Goal: Use online tool/utility: Utilize a website feature to perform a specific function

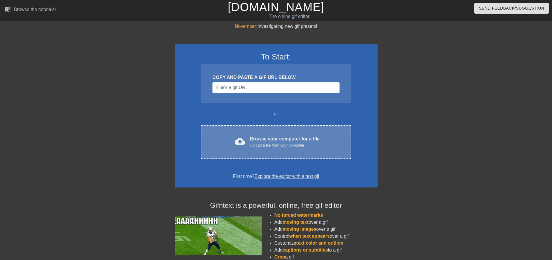
click at [250, 136] on div "Browse your computer for a file Upload a file from your computer" at bounding box center [285, 141] width 70 height 13
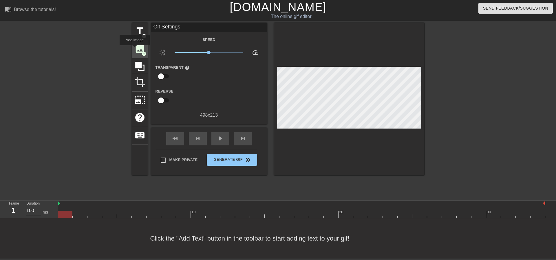
click at [135, 49] on span "image" at bounding box center [139, 48] width 11 height 11
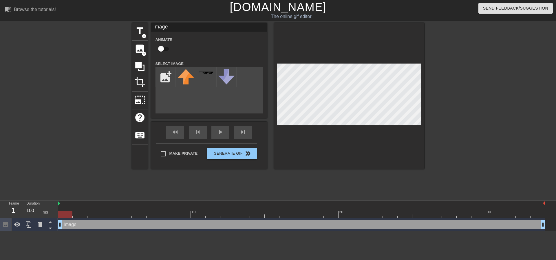
click at [66, 210] on div at bounding box center [65, 213] width 14 height 7
click at [41, 222] on icon at bounding box center [40, 224] width 4 height 5
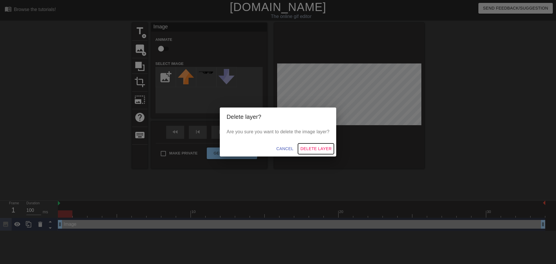
click at [309, 149] on span "Delete Layer" at bounding box center [315, 148] width 31 height 7
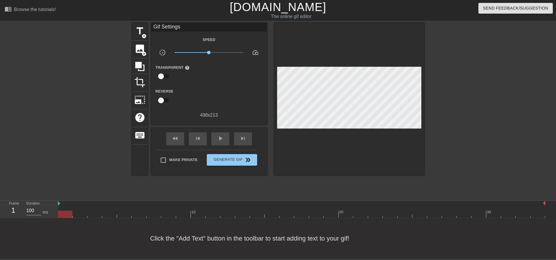
click at [63, 210] on div at bounding box center [65, 213] width 14 height 7
drag, startPoint x: 62, startPoint y: 194, endPoint x: 30, endPoint y: 164, distance: 43.9
click at [0, 200] on div "Frame 1 Duration 100 ms 10 20 30" at bounding box center [278, 208] width 556 height 17
click at [134, 81] on span "crop" at bounding box center [139, 81] width 11 height 11
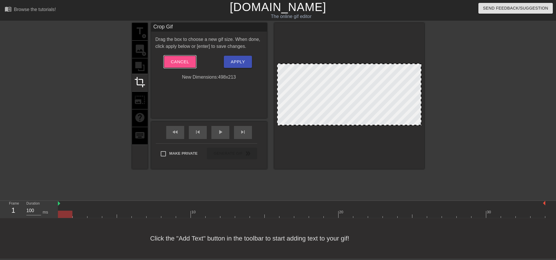
click at [178, 65] on span "Cancel" at bounding box center [180, 62] width 18 height 8
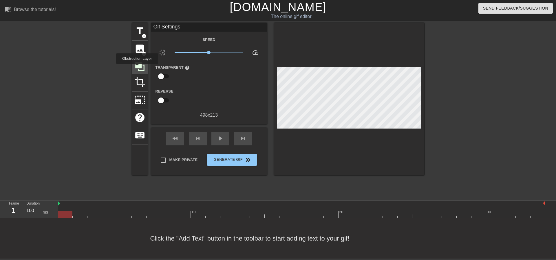
click at [137, 68] on icon at bounding box center [139, 66] width 11 height 11
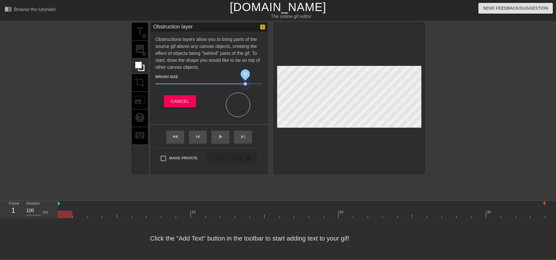
drag, startPoint x: 183, startPoint y: 83, endPoint x: 242, endPoint y: 92, distance: 59.4
click at [242, 91] on div "Brush Size 84 Cancel" at bounding box center [209, 94] width 107 height 46
click at [225, 112] on div "title add_circle image add_circle crop photo_size_select_large help keyboard Ob…" at bounding box center [278, 98] width 292 height 150
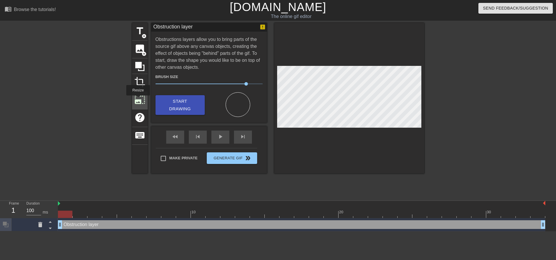
click at [138, 99] on span "photo_size_select_large" at bounding box center [139, 99] width 11 height 11
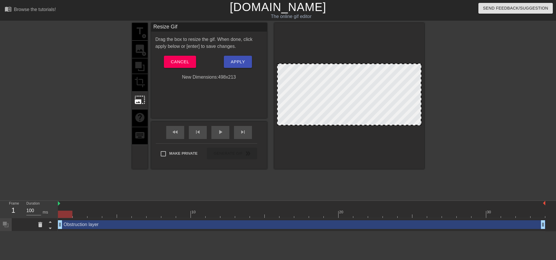
drag, startPoint x: 418, startPoint y: 64, endPoint x: 435, endPoint y: 64, distance: 17.4
click at [435, 64] on div "title add_circle image add_circle crop photo_size_select_large help keyboard Re…" at bounding box center [278, 110] width 556 height 174
drag, startPoint x: 274, startPoint y: 124, endPoint x: 291, endPoint y: 167, distance: 45.9
click at [291, 167] on div at bounding box center [349, 96] width 150 height 146
click at [171, 65] on span "Cancel" at bounding box center [180, 62] width 18 height 8
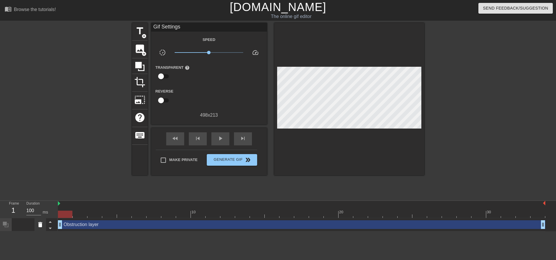
click at [41, 222] on icon at bounding box center [40, 224] width 4 height 5
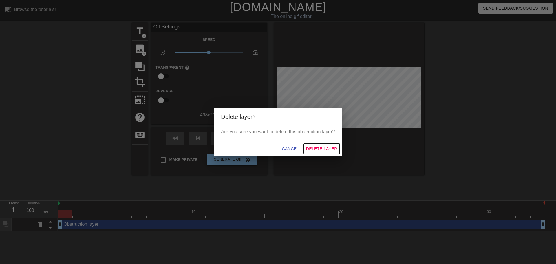
click at [314, 151] on span "Delete Layer" at bounding box center [321, 148] width 31 height 7
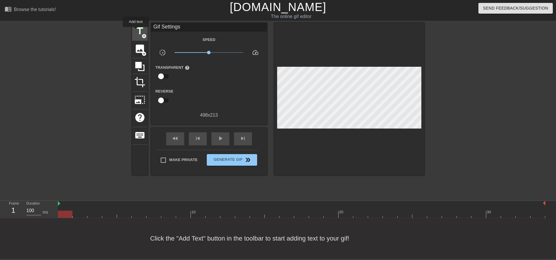
click at [136, 31] on span "title" at bounding box center [139, 30] width 11 height 11
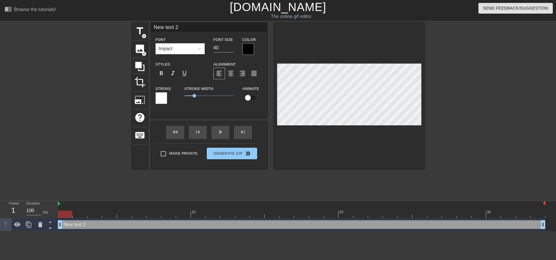
drag, startPoint x: 187, startPoint y: 28, endPoint x: 123, endPoint y: 25, distance: 64.1
click at [123, 25] on div "title add_circle image add_circle crop photo_size_select_large help keyboard Ne…" at bounding box center [278, 110] width 556 height 174
type input "C"
click at [337, 49] on div at bounding box center [349, 96] width 150 height 146
